Goal: Find specific page/section: Find specific page/section

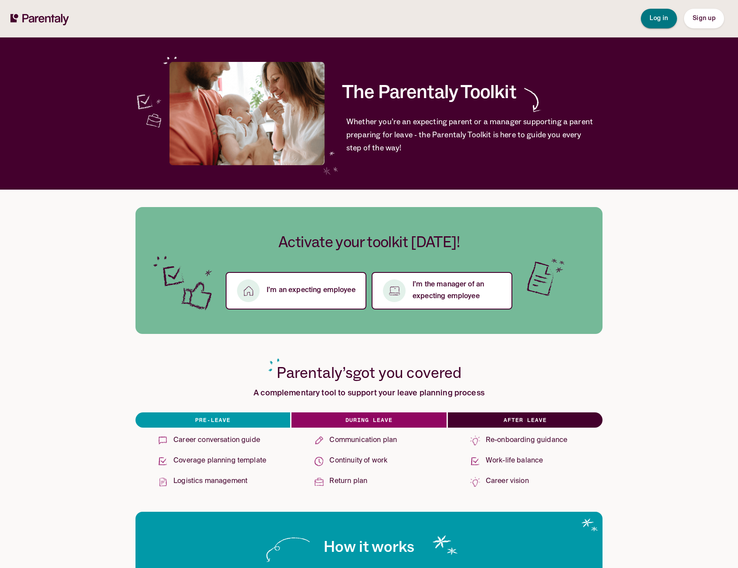
click at [659, 26] on button "Log in" at bounding box center [659, 19] width 36 height 20
